Goal: Information Seeking & Learning: Compare options

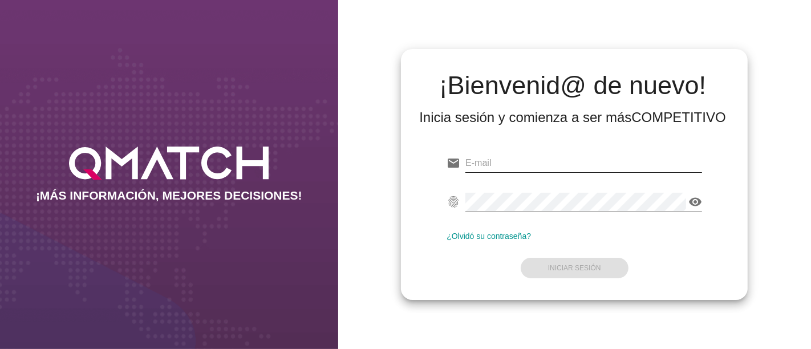
click at [500, 155] on input "email" at bounding box center [583, 163] width 237 height 18
click at [522, 153] on div "email Correo no válido" at bounding box center [573, 165] width 255 height 36
click at [494, 161] on input "email" at bounding box center [583, 163] width 237 height 18
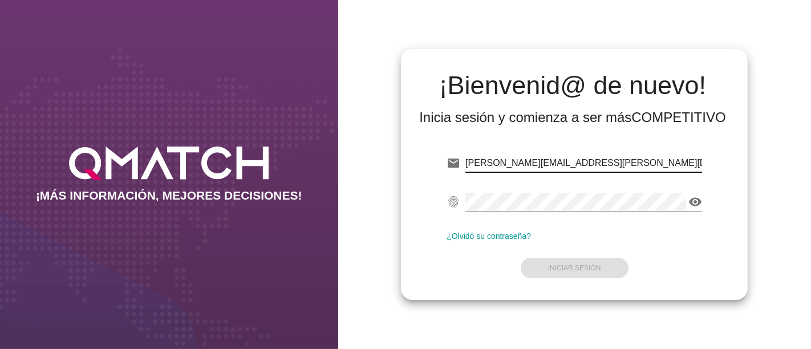
type input "[PERSON_NAME][EMAIL_ADDRESS][PERSON_NAME][DOMAIN_NAME]"
click at [769, 131] on div "¡Bienvenid@ de nuevo! Inicia sesión y comienza a ser más COMPETITIVO email [EMA…" at bounding box center [574, 174] width 473 height 349
click at [548, 219] on div at bounding box center [583, 219] width 237 height 7
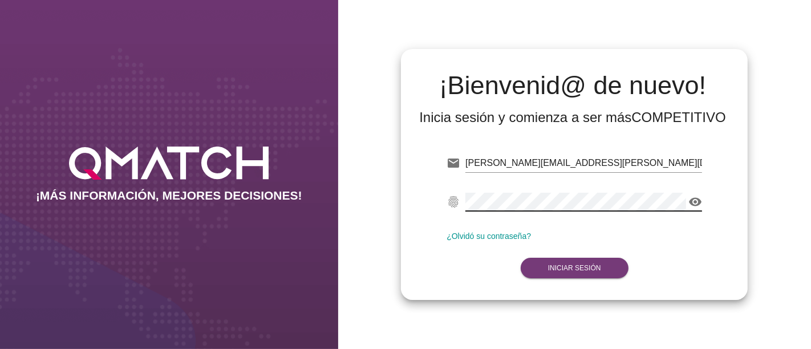
click at [595, 271] on strong "Iniciar Sesión" at bounding box center [574, 268] width 53 height 8
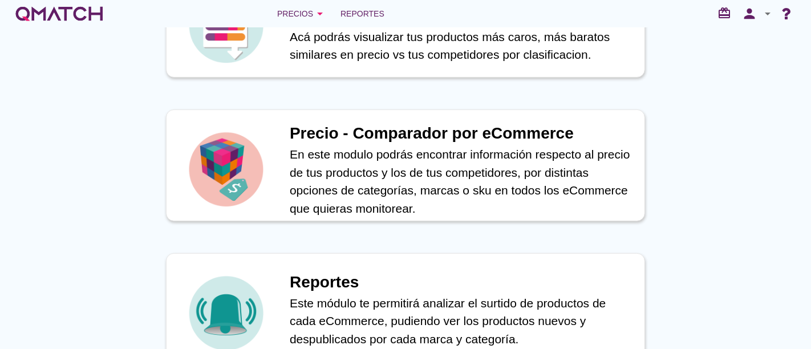
scroll to position [443, 0]
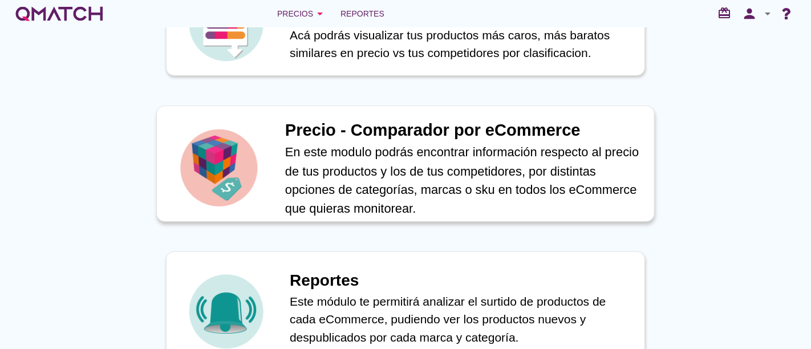
click at [350, 132] on h1 "Precio - Comparador por eCommerce" at bounding box center [463, 130] width 357 height 25
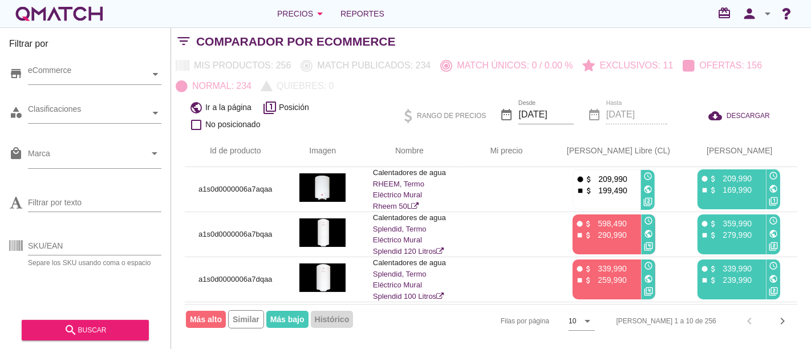
click at [712, 31] on div "Comparador por eCommerce" at bounding box center [503, 41] width 615 height 27
click at [112, 80] on div "eCommerce" at bounding box center [89, 74] width 122 height 20
click at [71, 85] on div "eCommerce [GEOGRAPHIC_DATA]" at bounding box center [94, 74] width 133 height 21
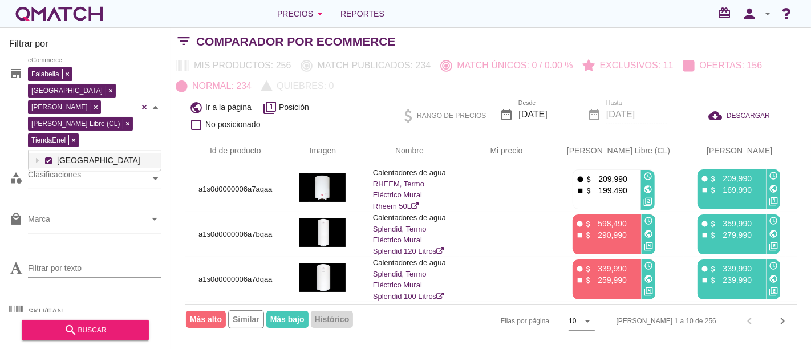
click at [74, 213] on input "Marca" at bounding box center [86, 222] width 117 height 18
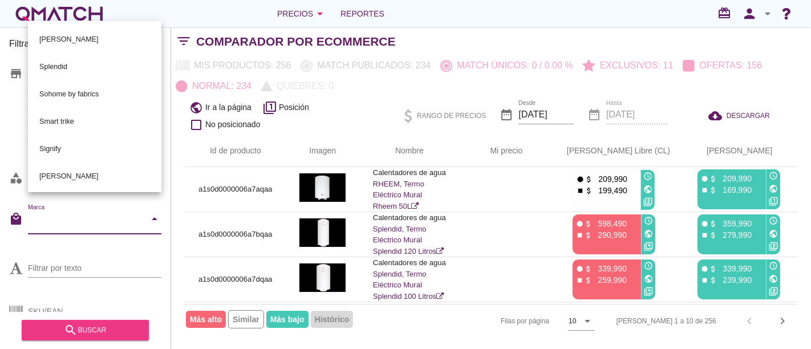
click at [102, 325] on div "search buscar" at bounding box center [85, 330] width 109 height 14
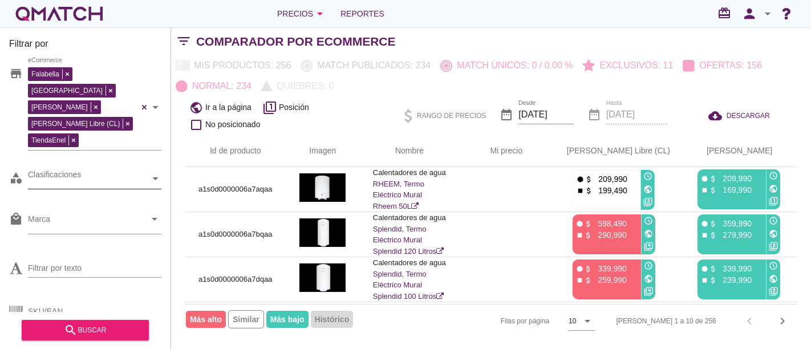
click at [88, 173] on div "Clasificaciones" at bounding box center [89, 179] width 122 height 12
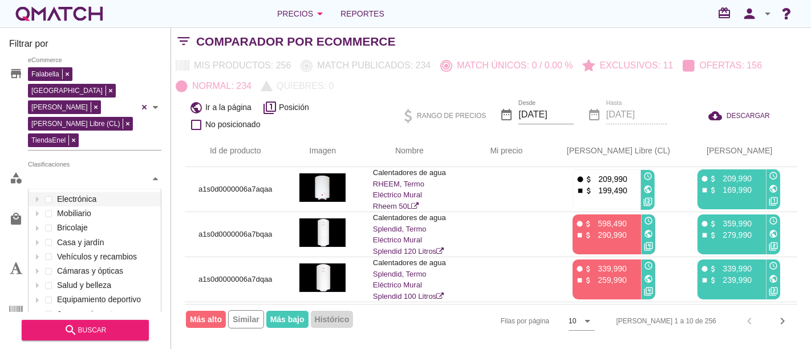
scroll to position [135, 133]
click at [171, 123] on div "public Ir a la página filter_1 Posición check_box_outline_blank No posicionado …" at bounding box center [491, 115] width 640 height 39
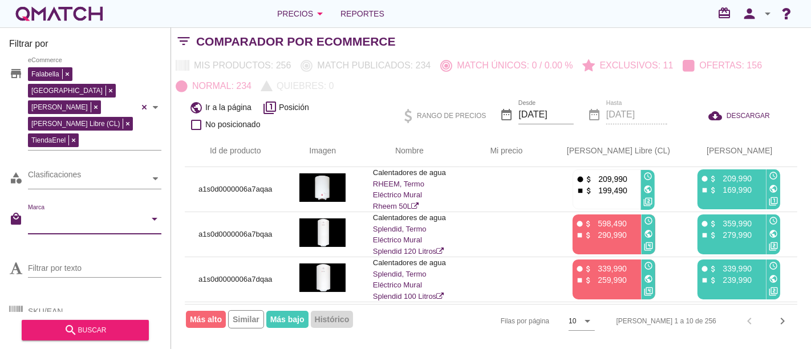
click at [96, 213] on input "Marca" at bounding box center [86, 222] width 117 height 18
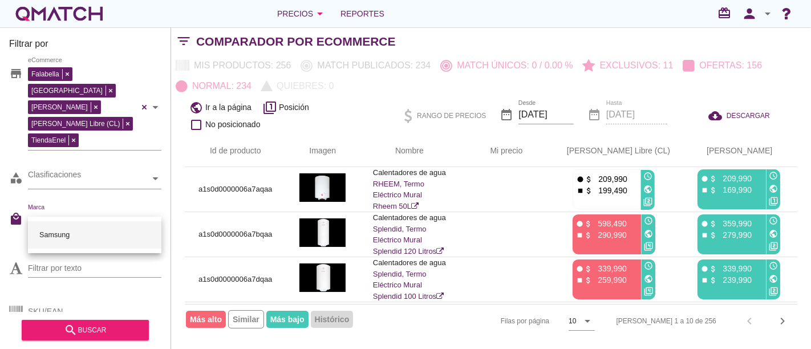
type input "[GEOGRAPHIC_DATA]"
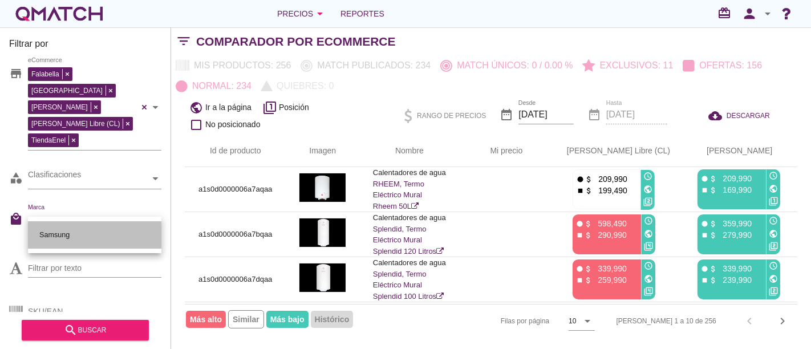
click at [68, 226] on div "Samsung" at bounding box center [94, 234] width 115 height 27
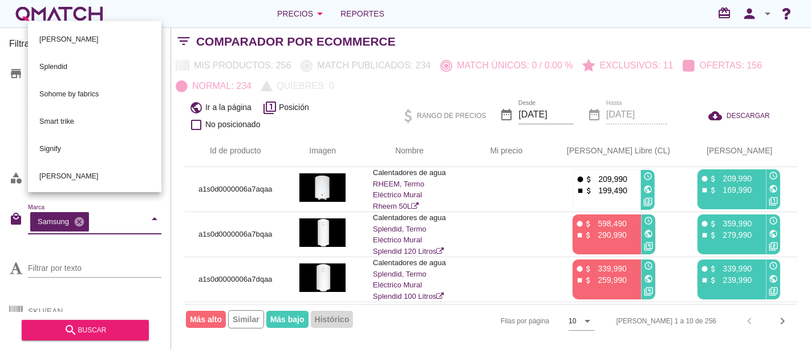
click at [7, 225] on div "Filtrar por store Falabella [PERSON_NAME] Libre (CL) TiendaEnel eCommerce categ…" at bounding box center [85, 188] width 171 height 322
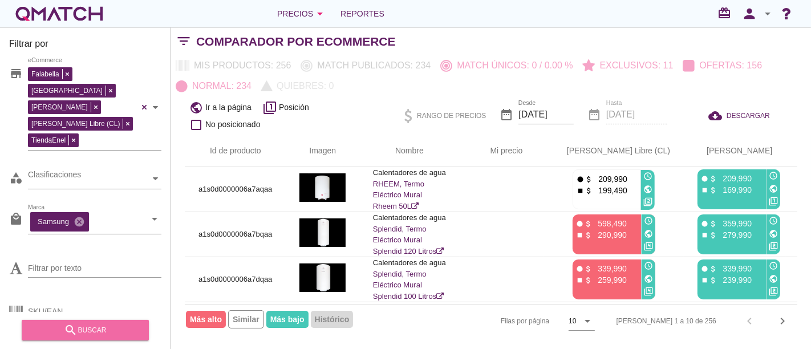
click at [79, 327] on div "search buscar" at bounding box center [85, 330] width 109 height 14
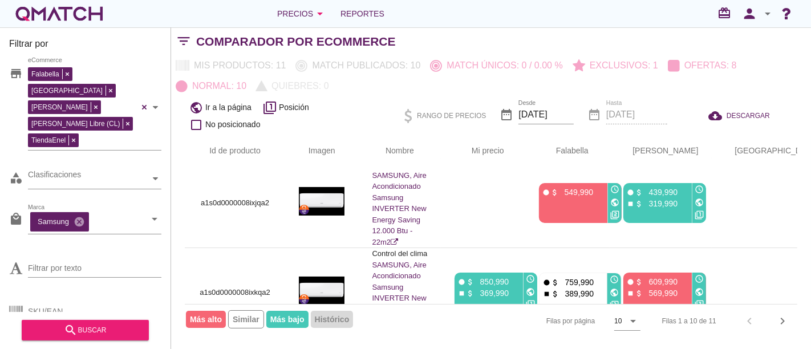
scroll to position [0, 0]
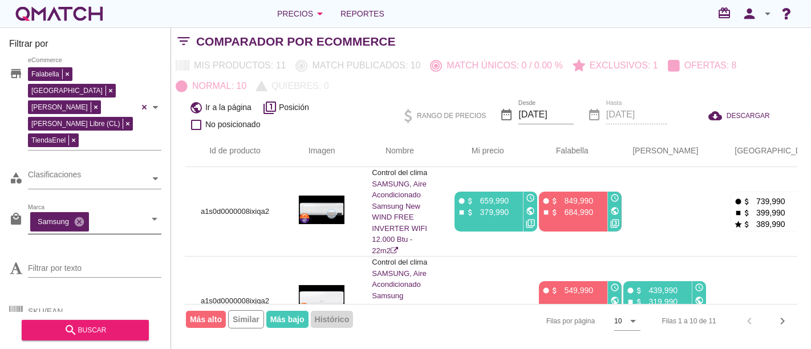
click at [80, 216] on icon "cancel" at bounding box center [79, 221] width 11 height 11
click at [175, 252] on div "Id de producto Imagen Nombre arrow_upward Mi precio arrow_upward Falabella arro…" at bounding box center [491, 236] width 640 height 202
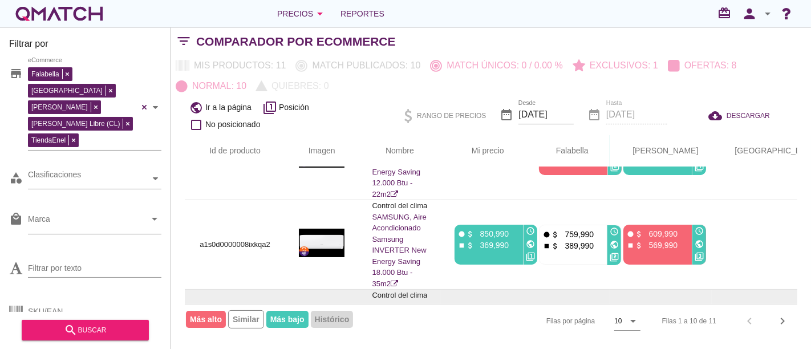
scroll to position [127, 0]
